Goal: Use online tool/utility: Utilize a website feature to perform a specific function

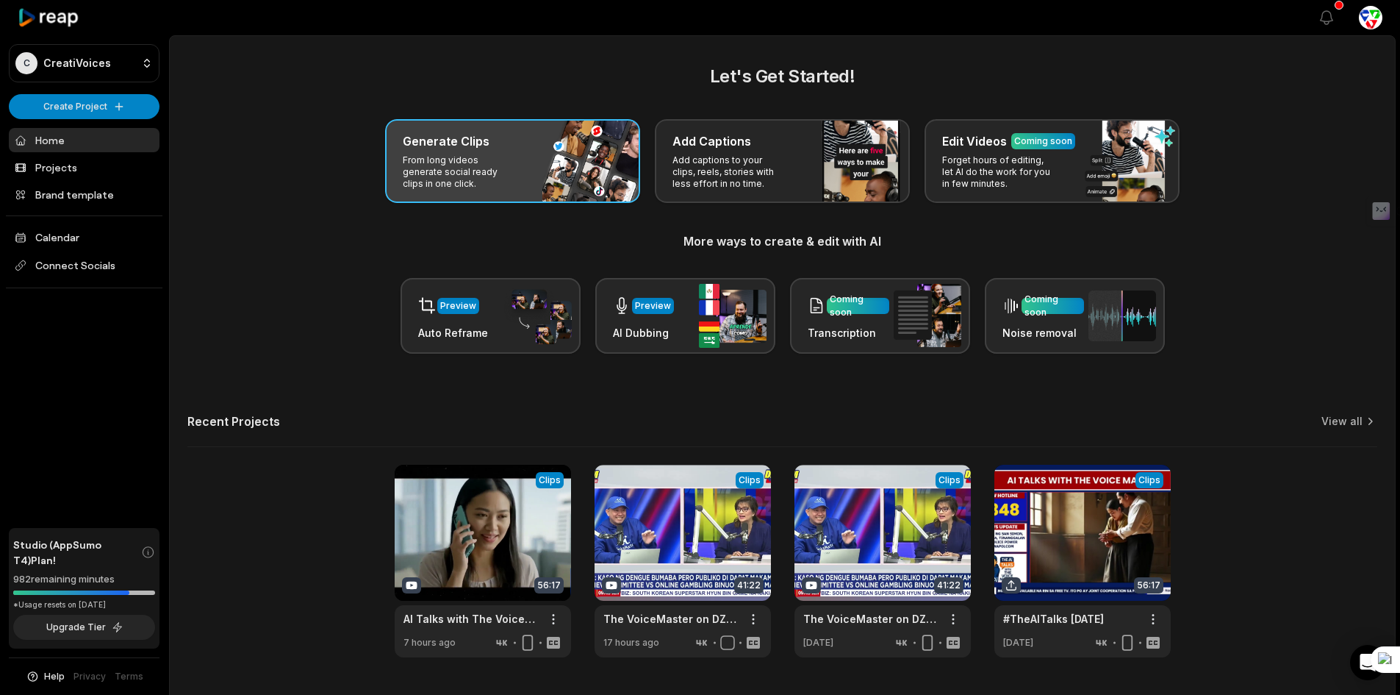
click at [497, 146] on div "Generate Clips" at bounding box center [513, 141] width 220 height 18
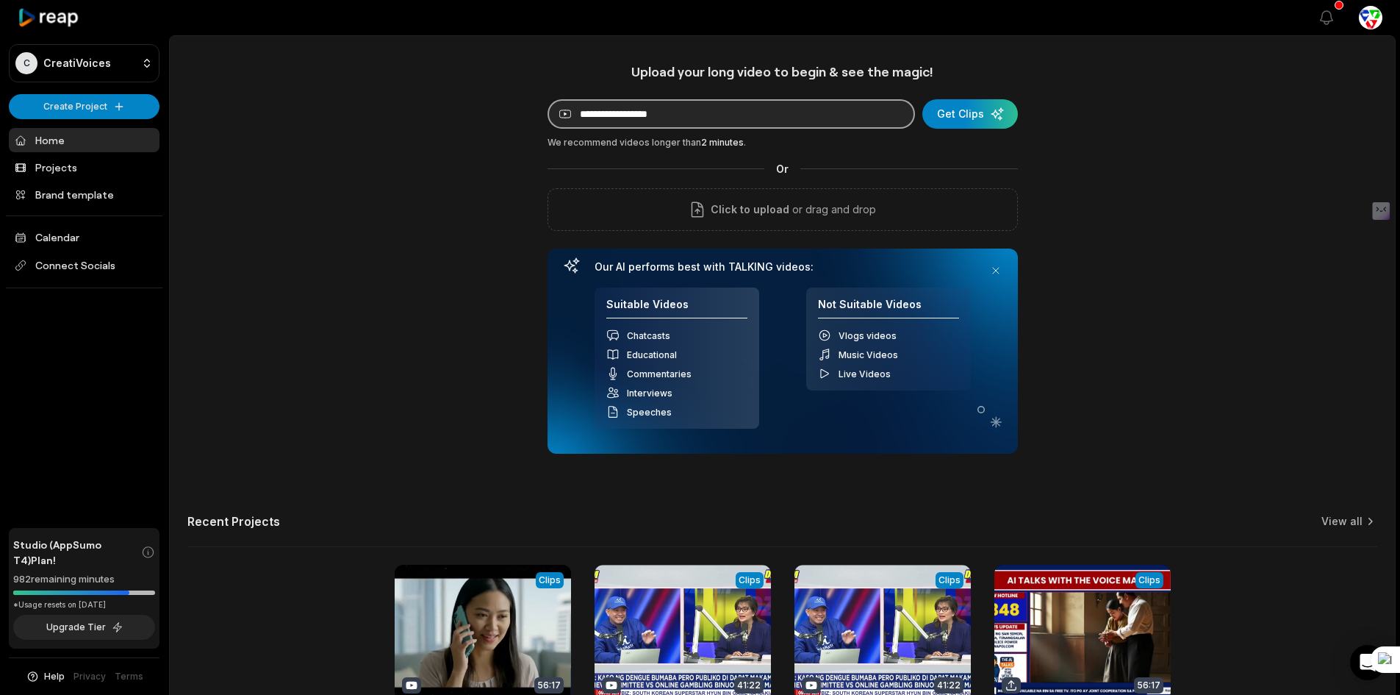
click at [616, 115] on input at bounding box center [731, 113] width 367 height 29
paste input "**********"
type input "**********"
click at [957, 112] on div "submit" at bounding box center [973, 113] width 96 height 29
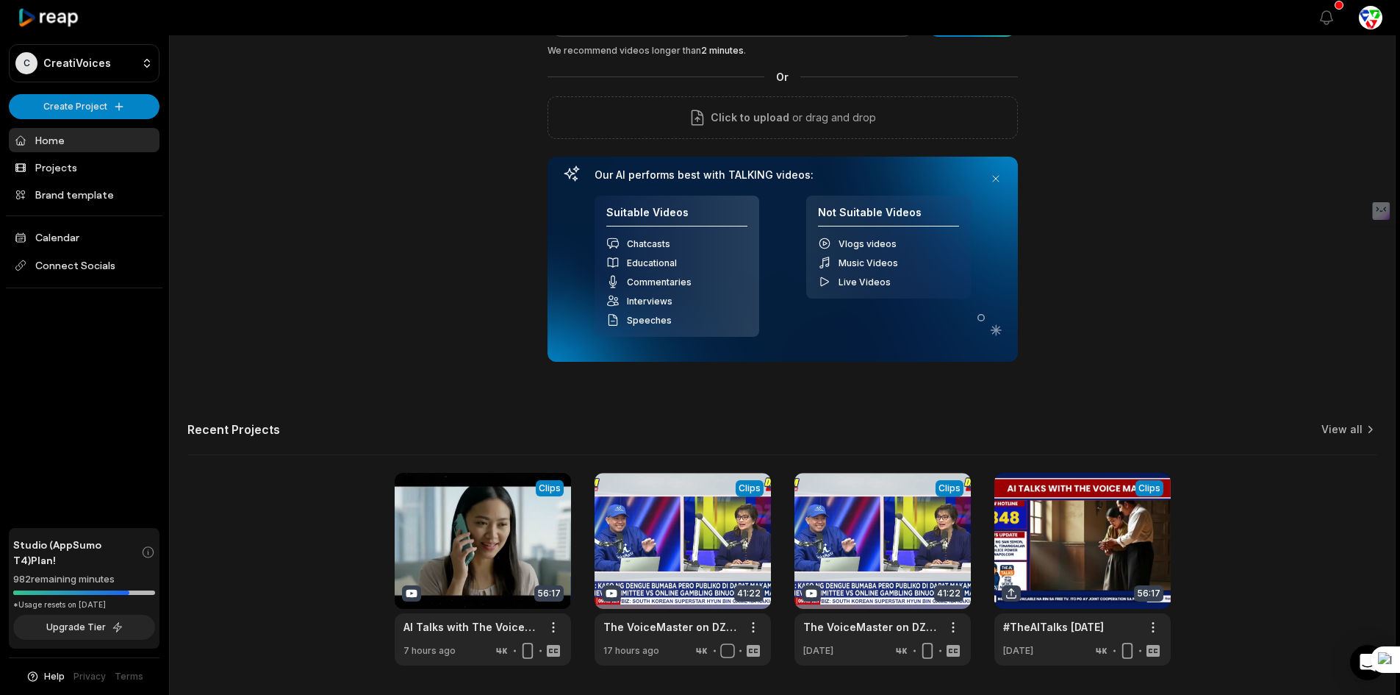
scroll to position [65, 0]
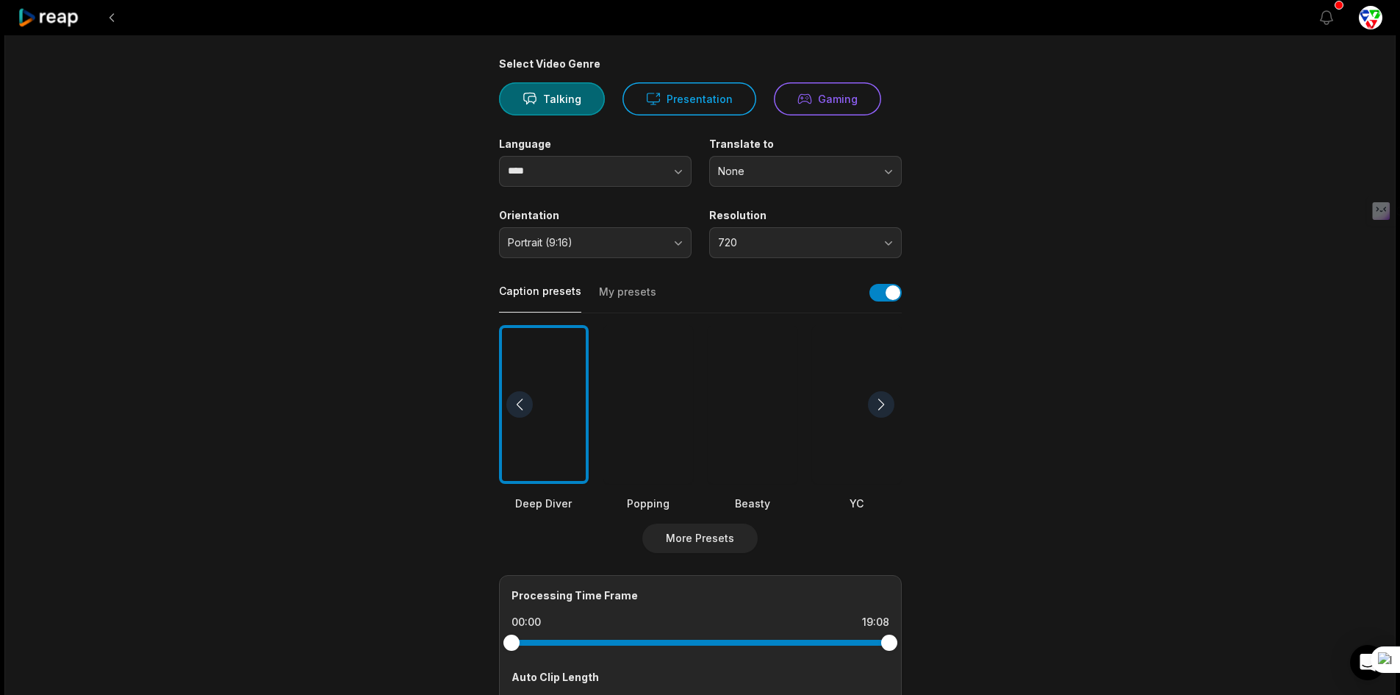
scroll to position [220, 0]
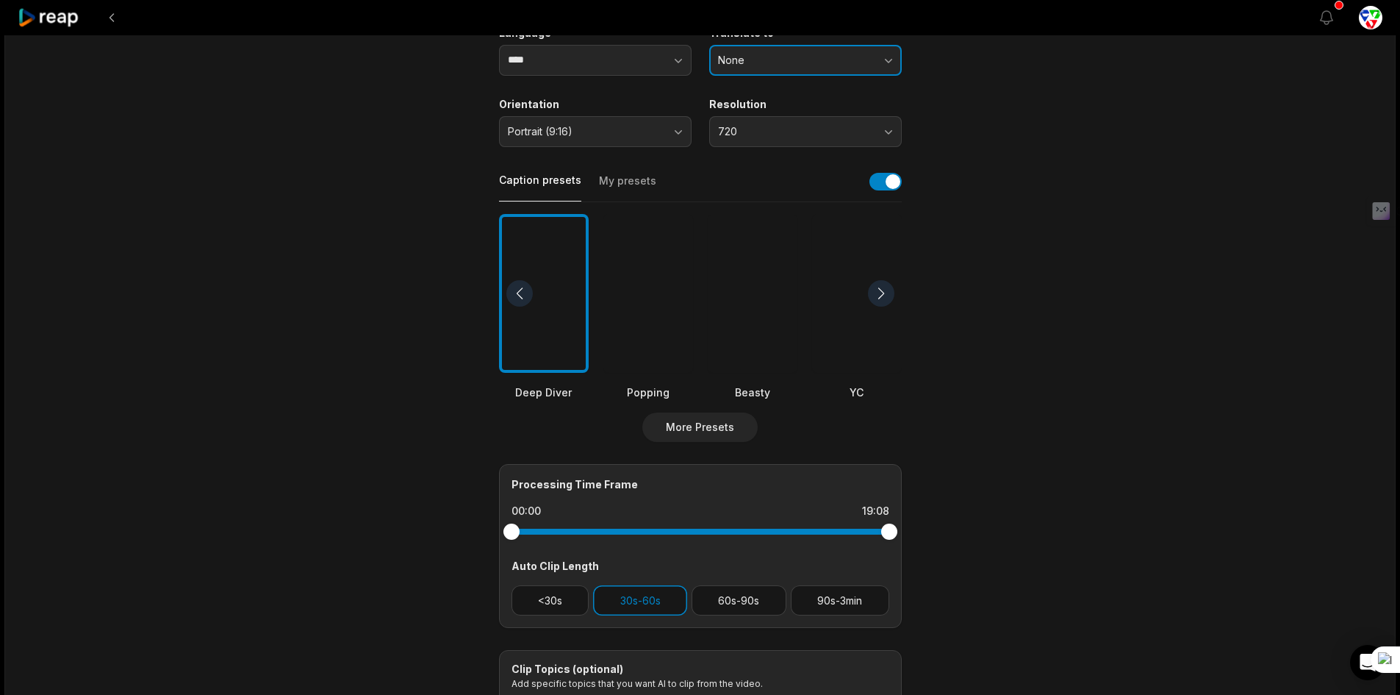
click at [790, 61] on span "None" at bounding box center [795, 60] width 154 height 13
click at [754, 121] on p "English" at bounding box center [805, 121] width 173 height 15
click at [764, 123] on button "720" at bounding box center [805, 131] width 193 height 31
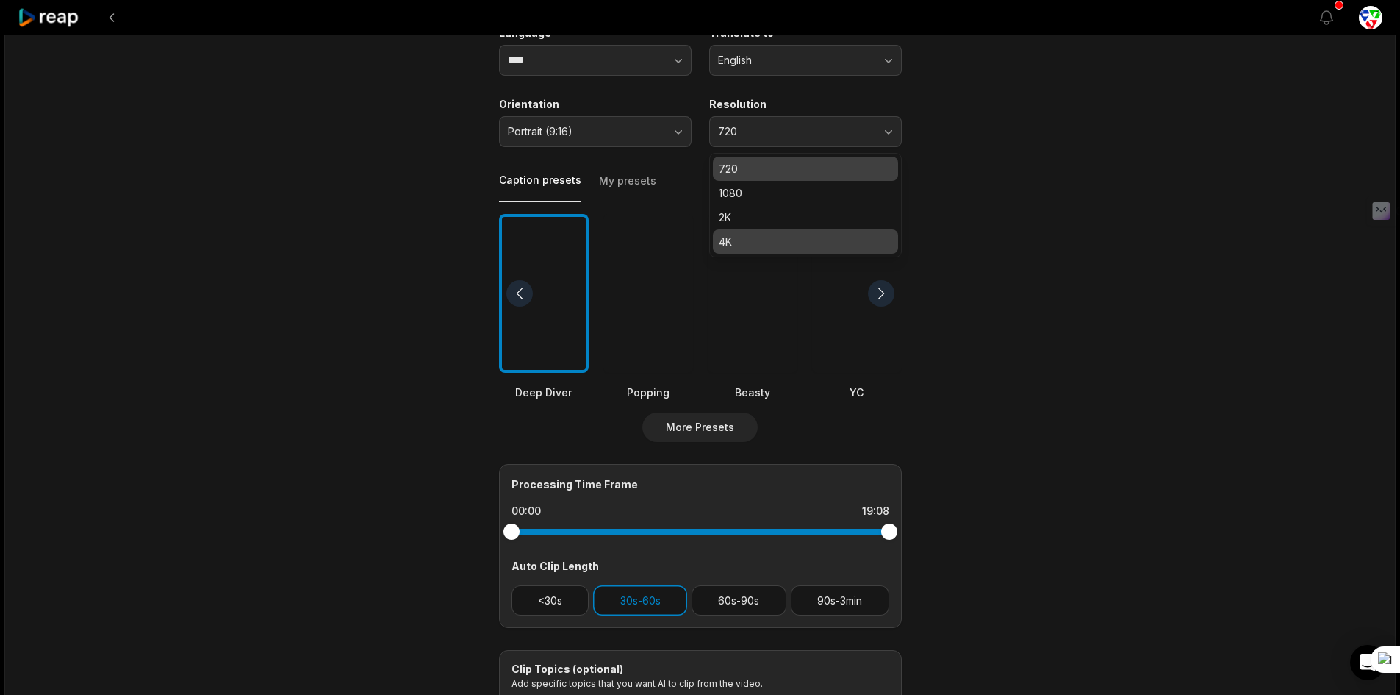
click at [729, 243] on p "4K" at bounding box center [805, 241] width 173 height 15
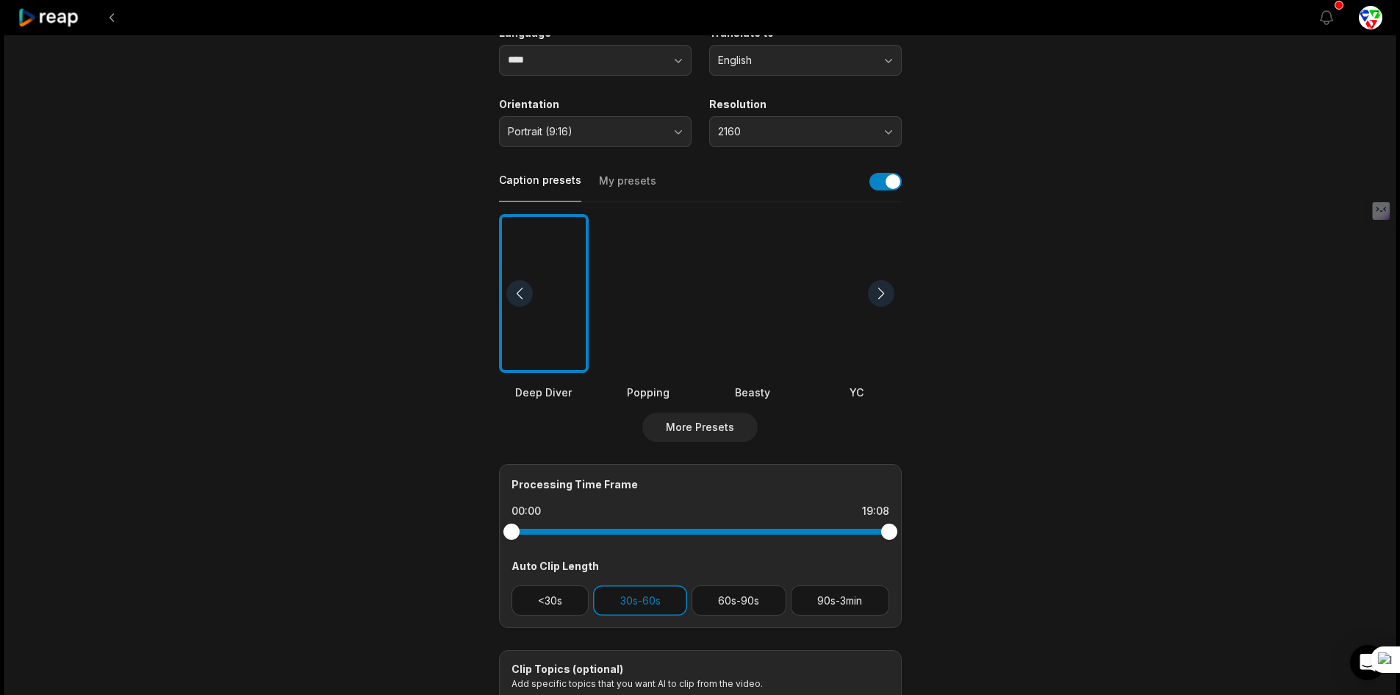
click at [750, 323] on div at bounding box center [753, 293] width 90 height 159
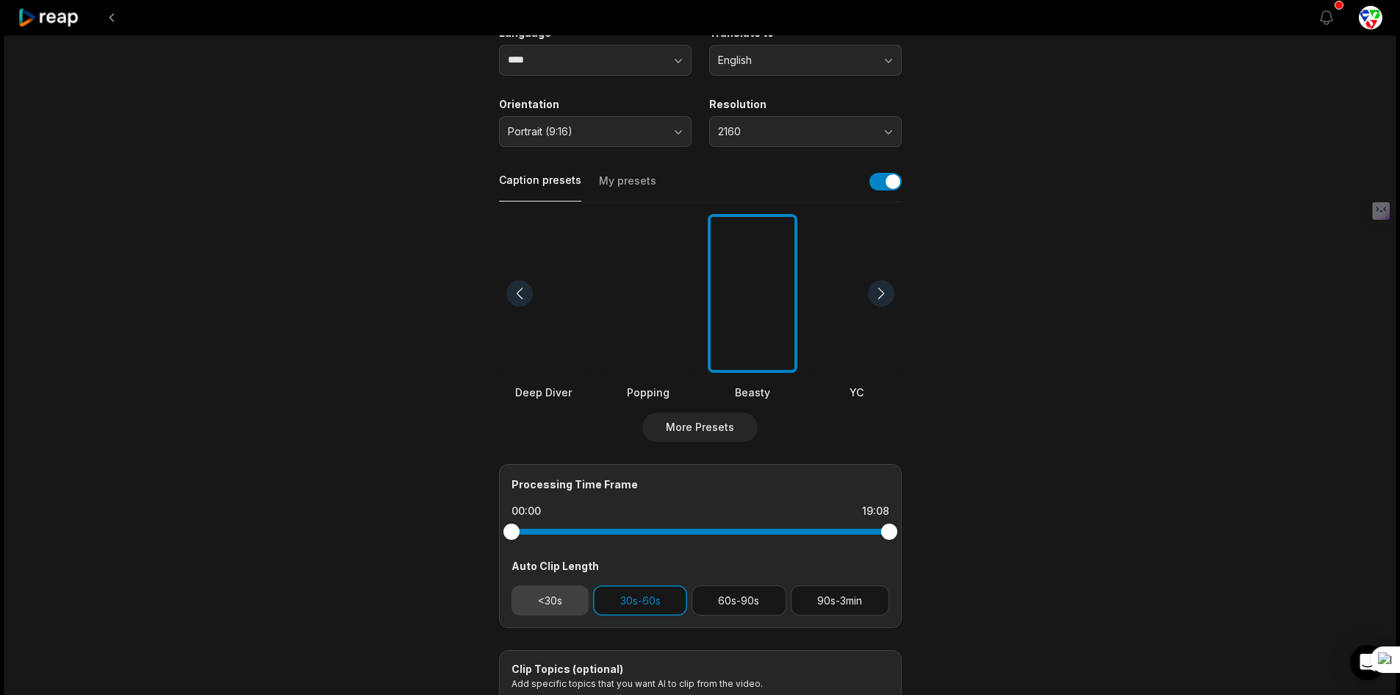
click at [572, 613] on button "<30s" at bounding box center [551, 600] width 78 height 30
click at [769, 600] on button "60s-90s" at bounding box center [739, 600] width 95 height 30
click at [839, 598] on button "90s-3min" at bounding box center [840, 600] width 98 height 30
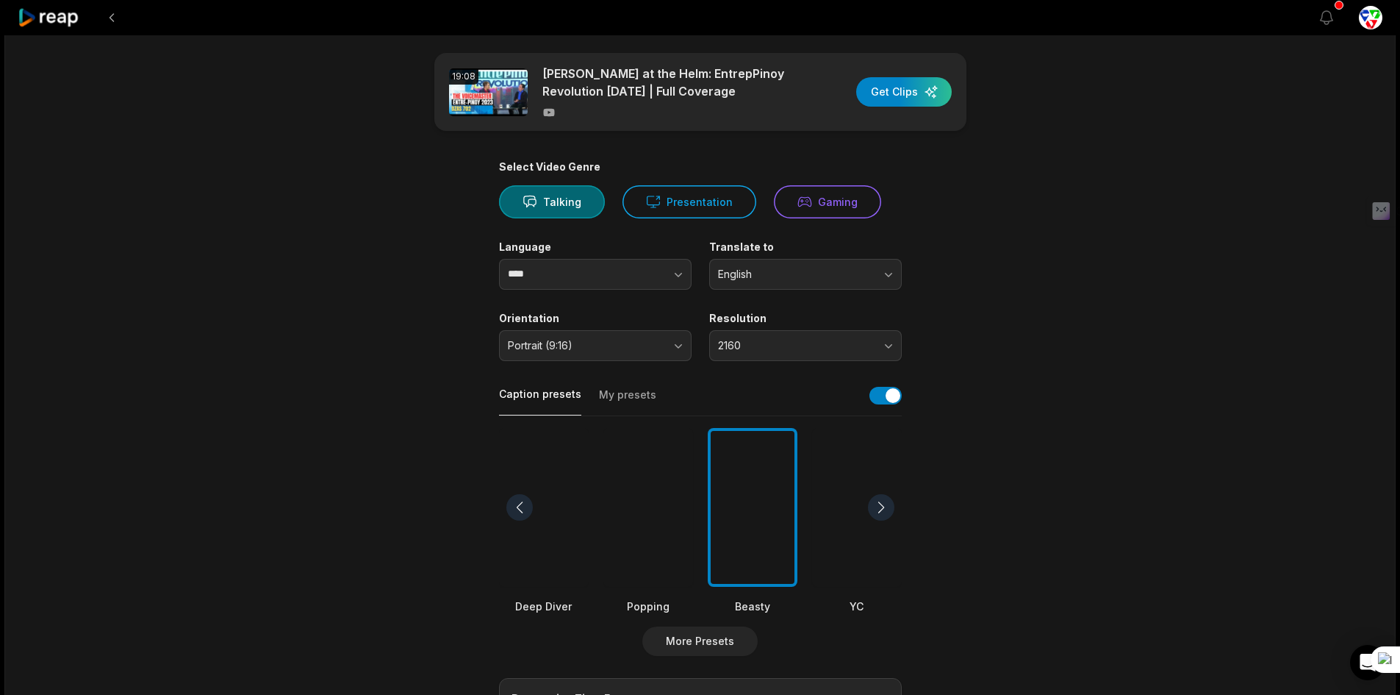
scroll to position [0, 0]
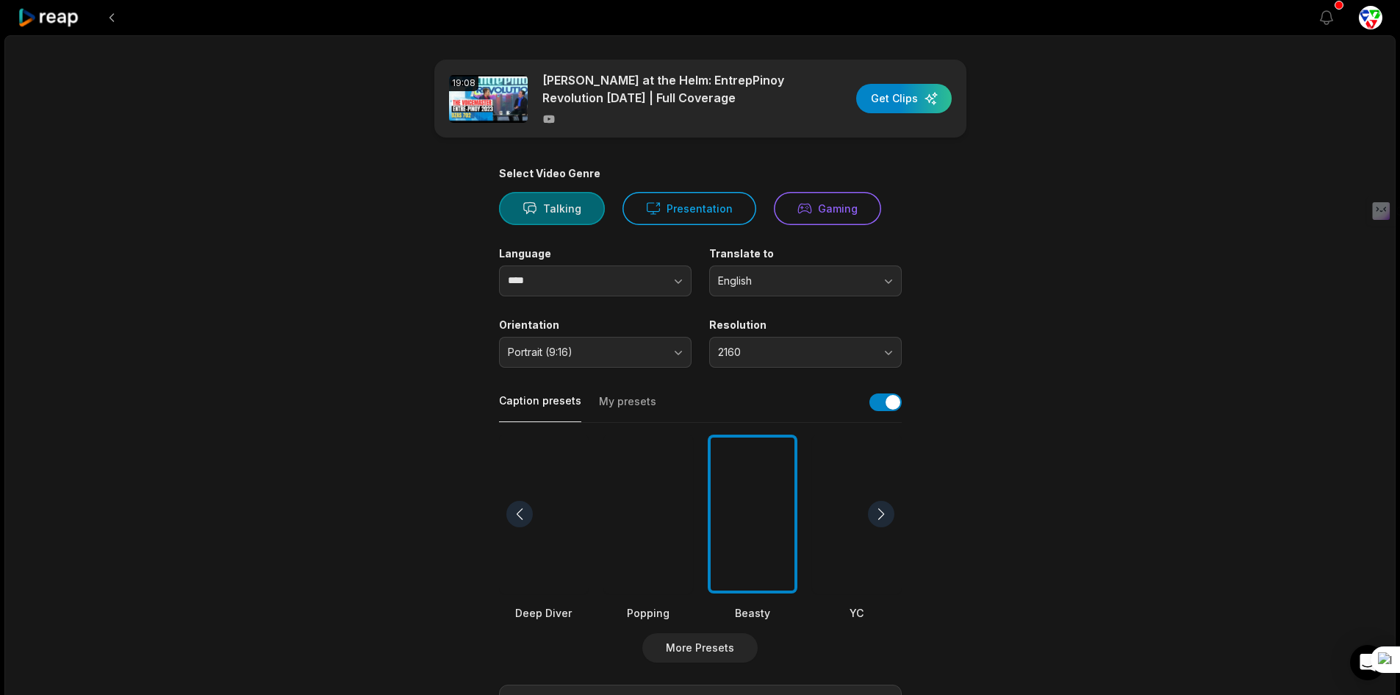
click at [562, 208] on button "Talking" at bounding box center [552, 208] width 106 height 33
click at [908, 96] on div "button" at bounding box center [904, 98] width 96 height 29
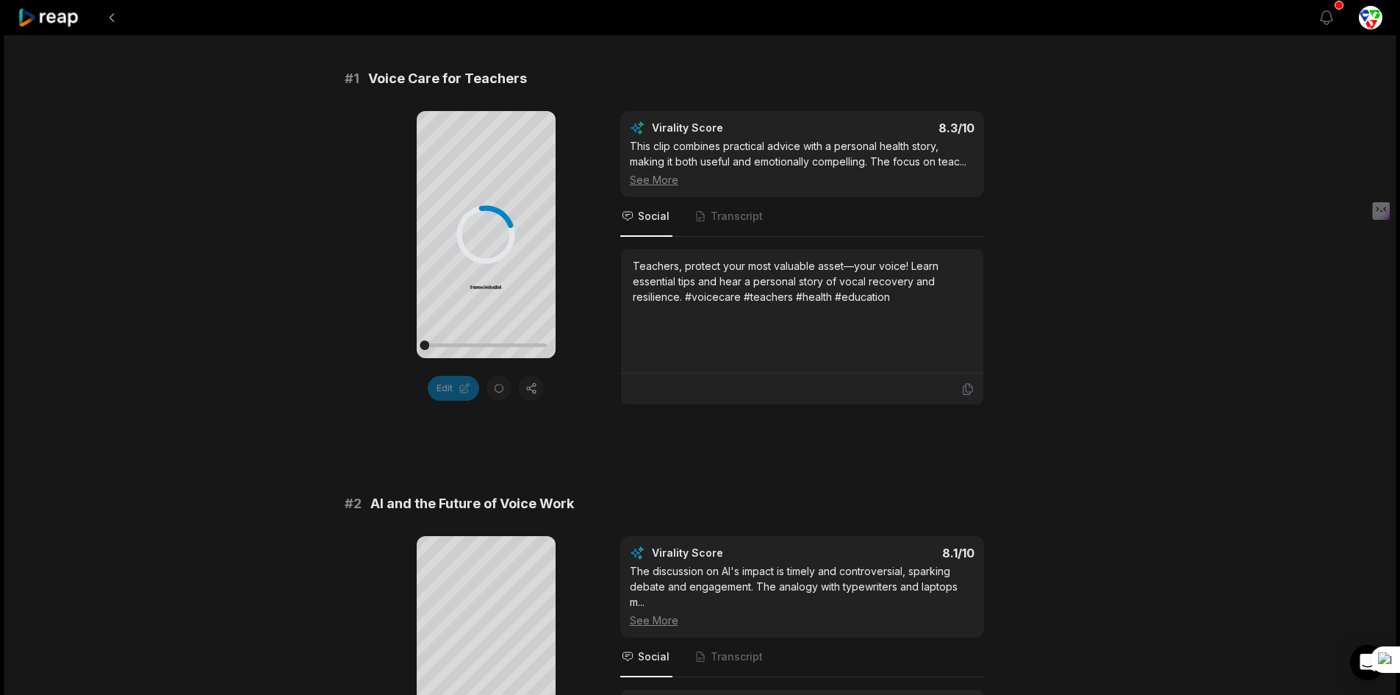
scroll to position [441, 0]
